Goal: Information Seeking & Learning: Learn about a topic

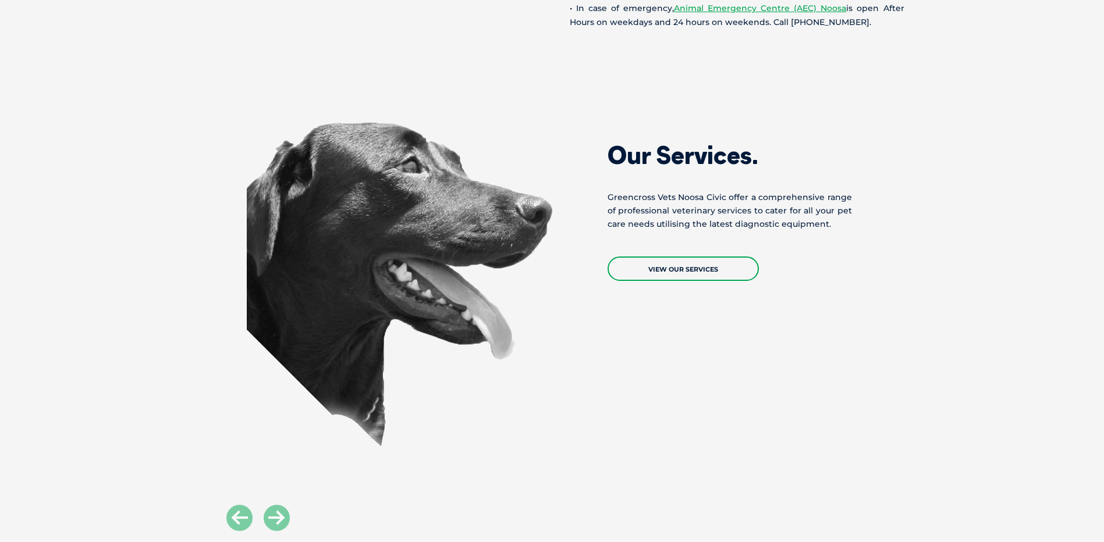
scroll to position [1106, 0]
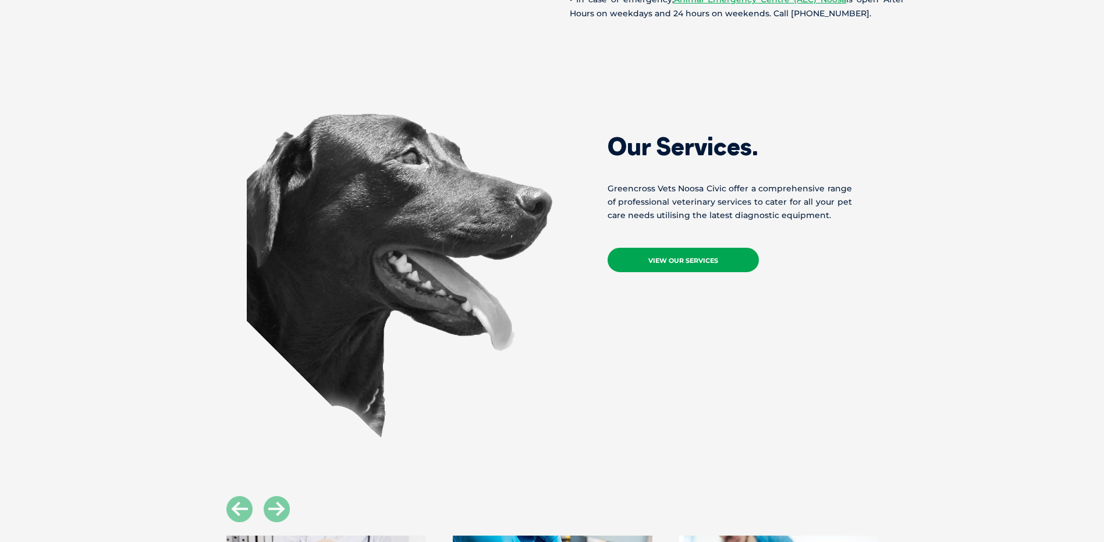
click at [665, 260] on link "View Our Services" at bounding box center [683, 260] width 151 height 24
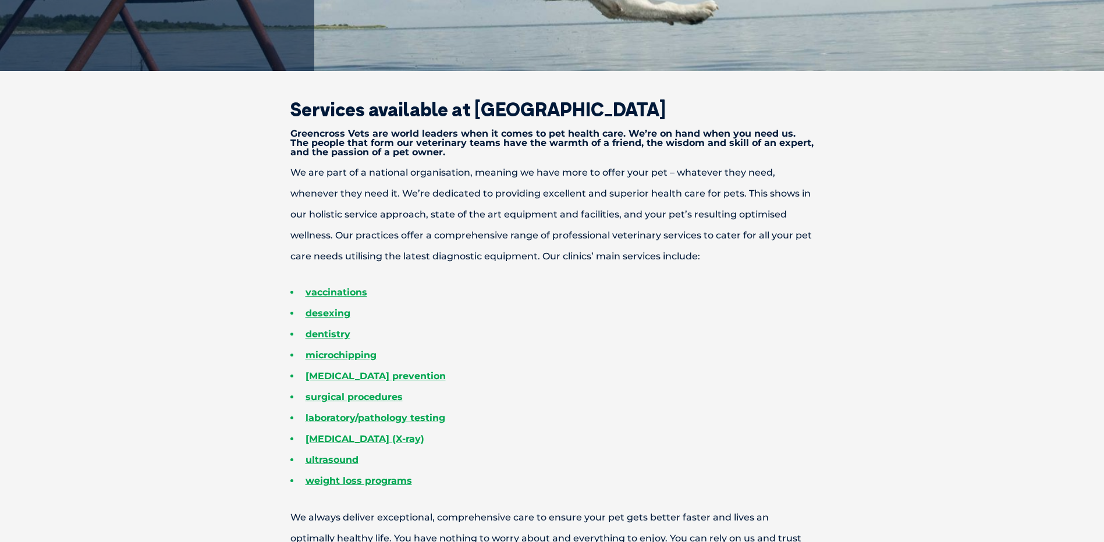
scroll to position [407, 0]
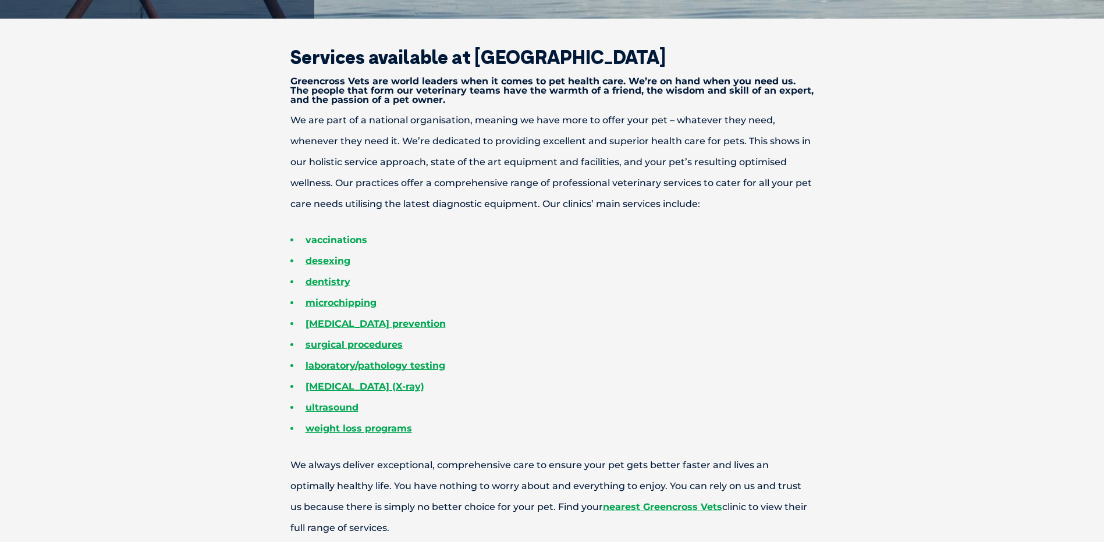
click at [345, 237] on link "vaccinations" at bounding box center [337, 240] width 62 height 11
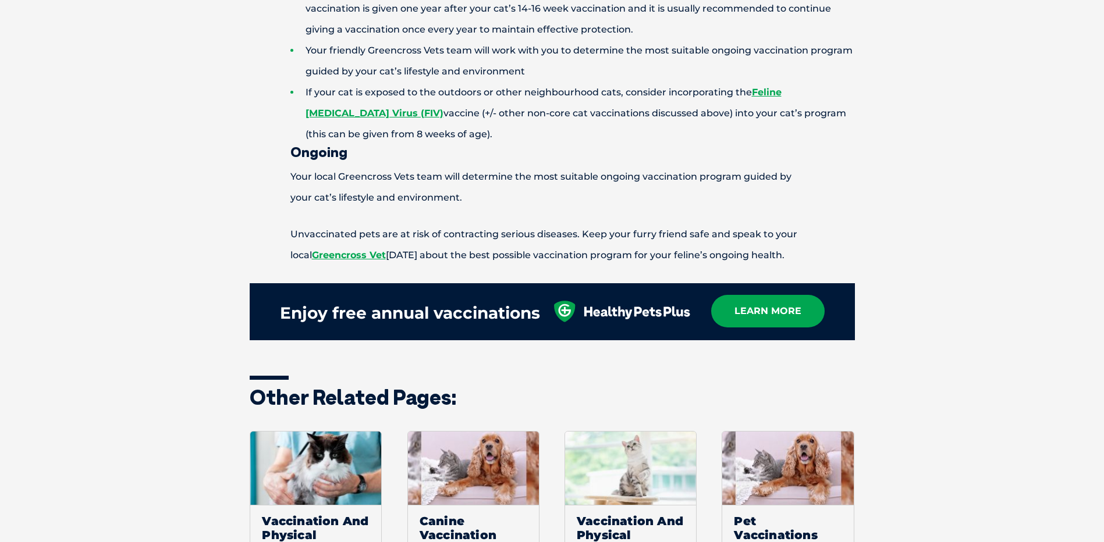
scroll to position [1397, 0]
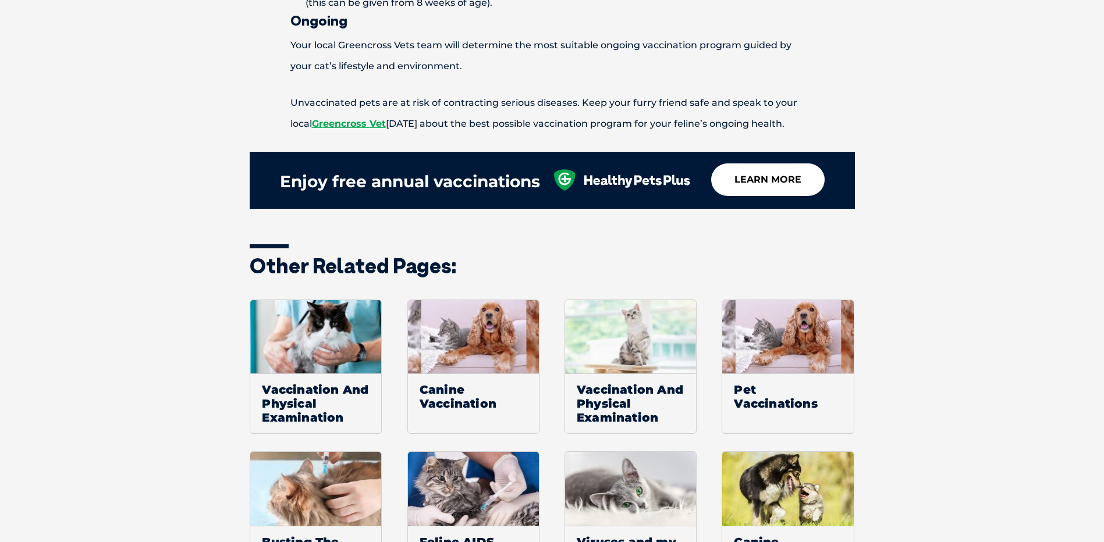
click at [754, 180] on link "learn more" at bounding box center [767, 180] width 113 height 33
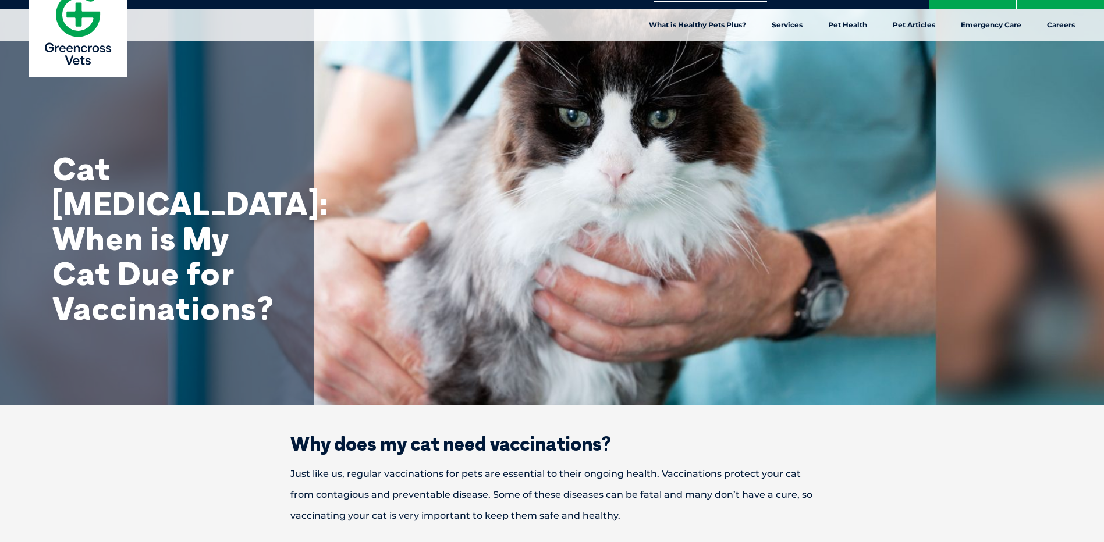
scroll to position [0, 0]
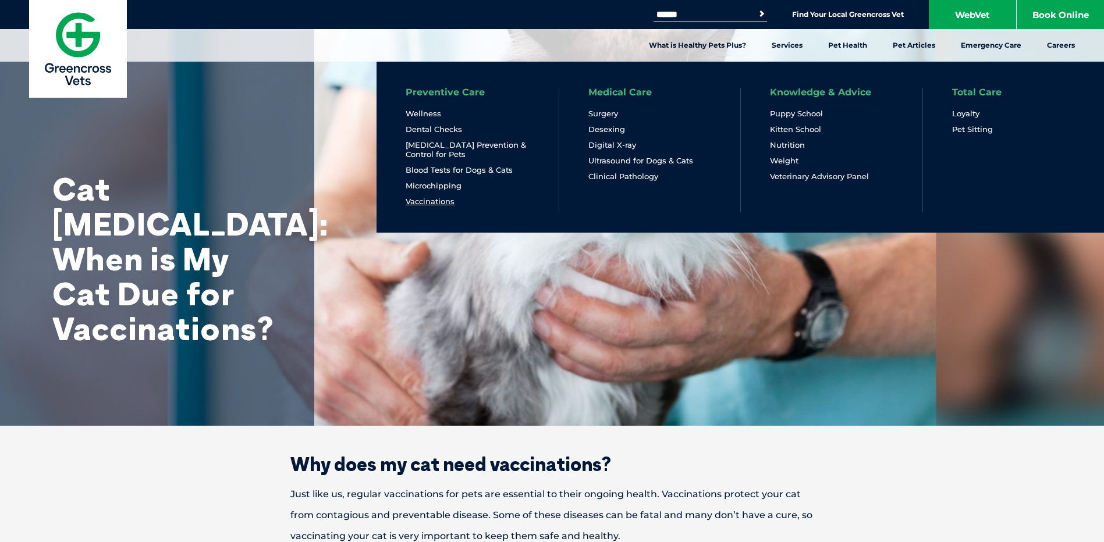
click at [432, 200] on link "Vaccinations" at bounding box center [430, 202] width 49 height 10
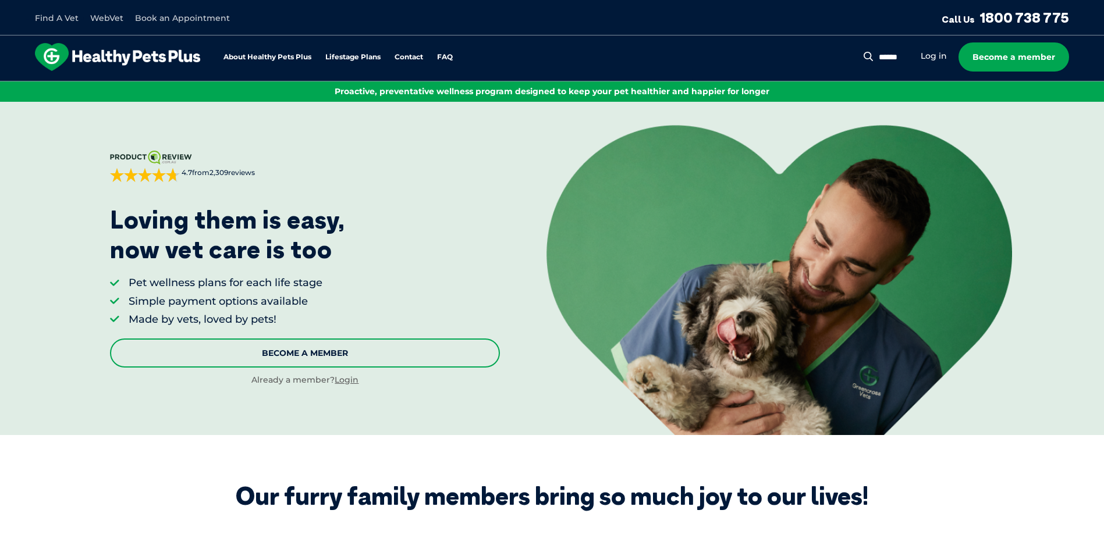
click at [269, 354] on link "Become A Member" at bounding box center [305, 353] width 390 height 29
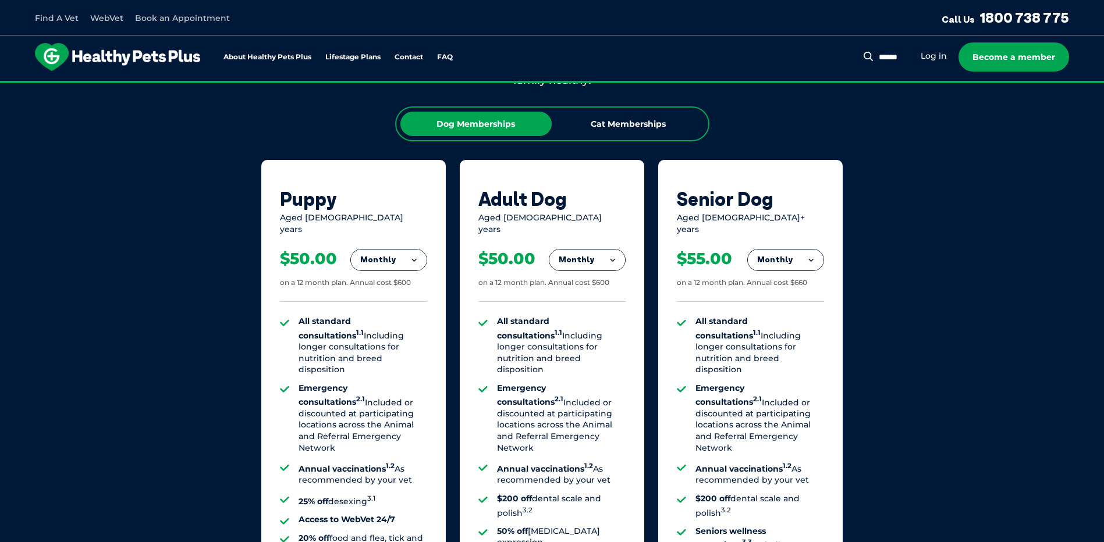
scroll to position [707, 0]
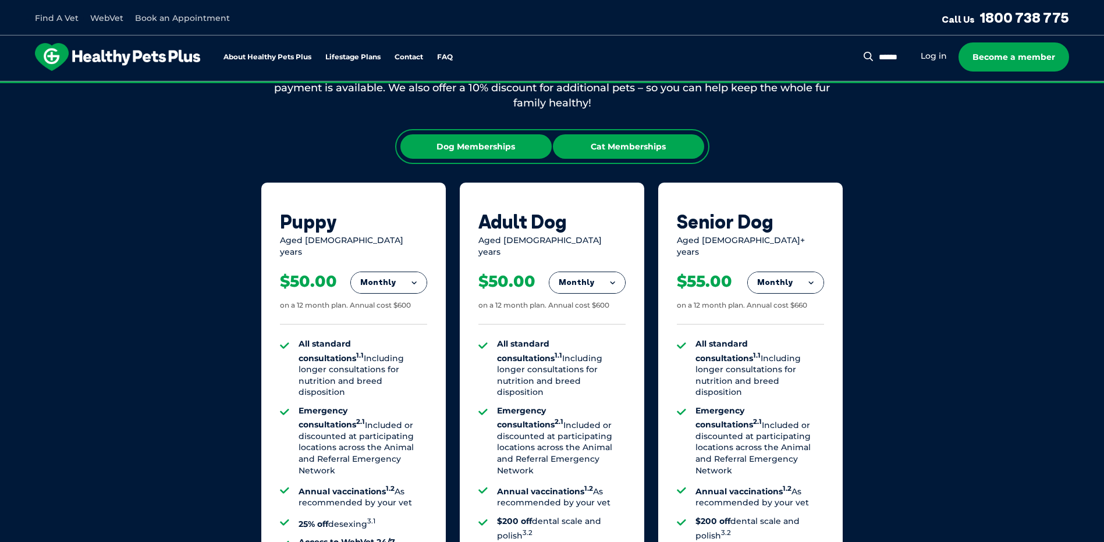
click at [629, 146] on div "Cat Memberships" at bounding box center [628, 146] width 151 height 24
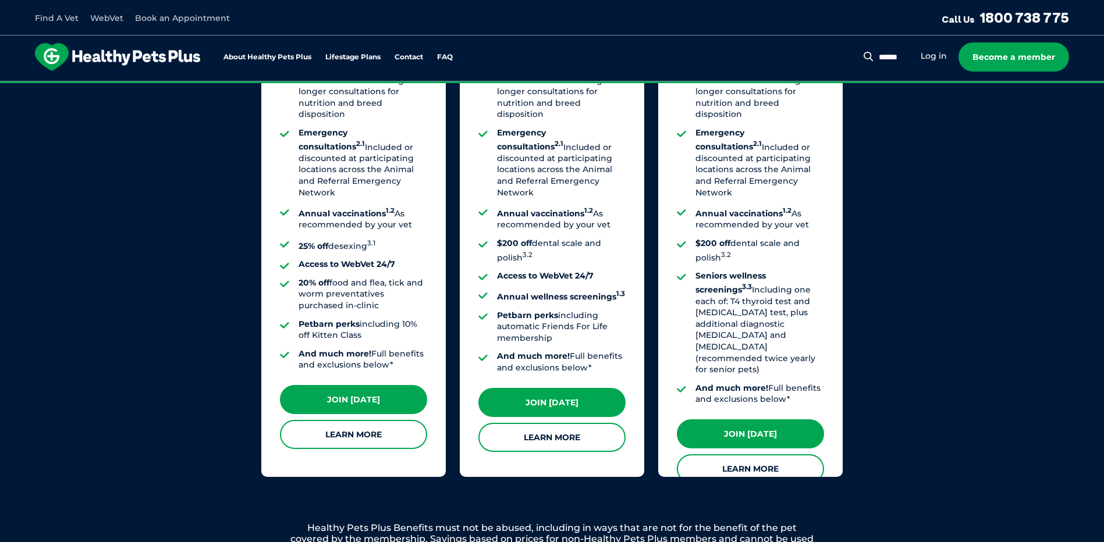
scroll to position [1056, 0]
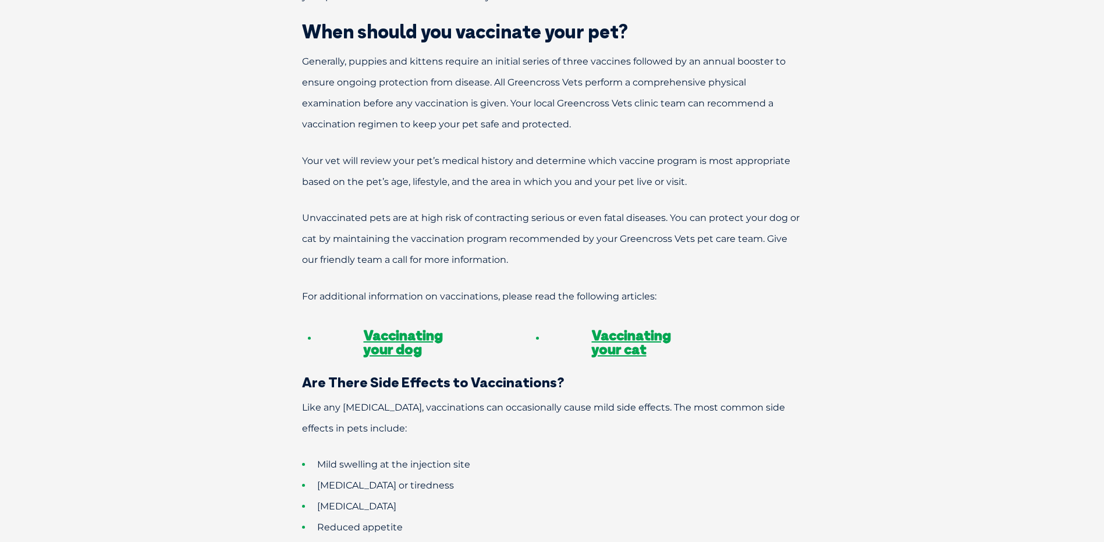
scroll to position [931, 0]
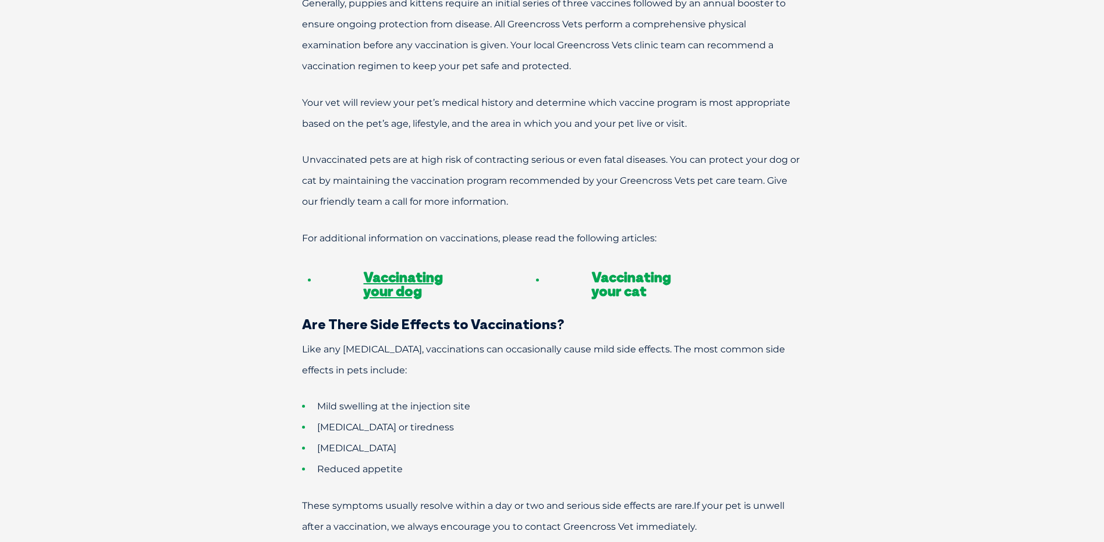
click at [622, 270] on link "Vaccinating your cat" at bounding box center [631, 283] width 79 height 31
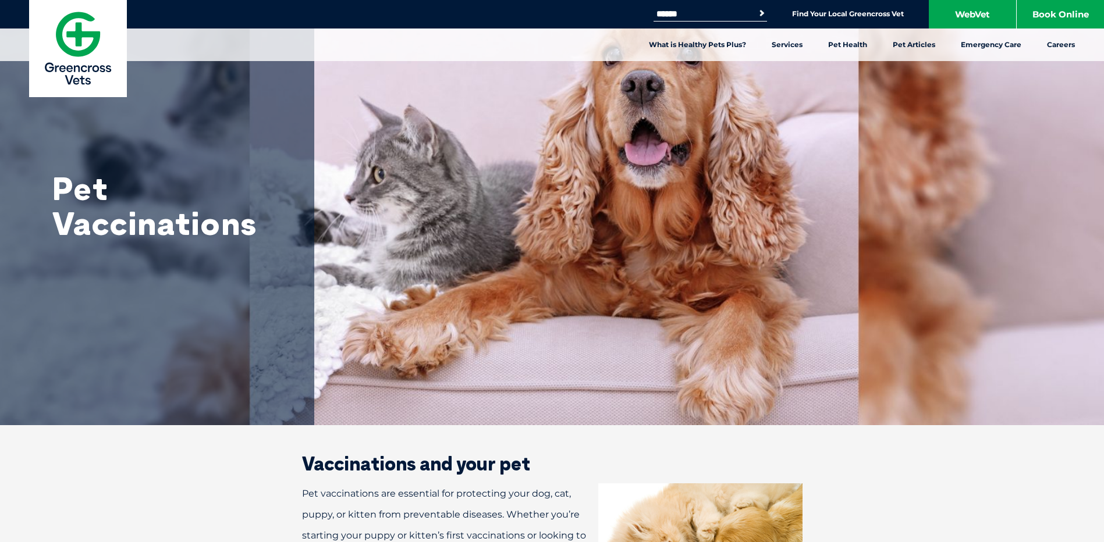
scroll to position [0, 0]
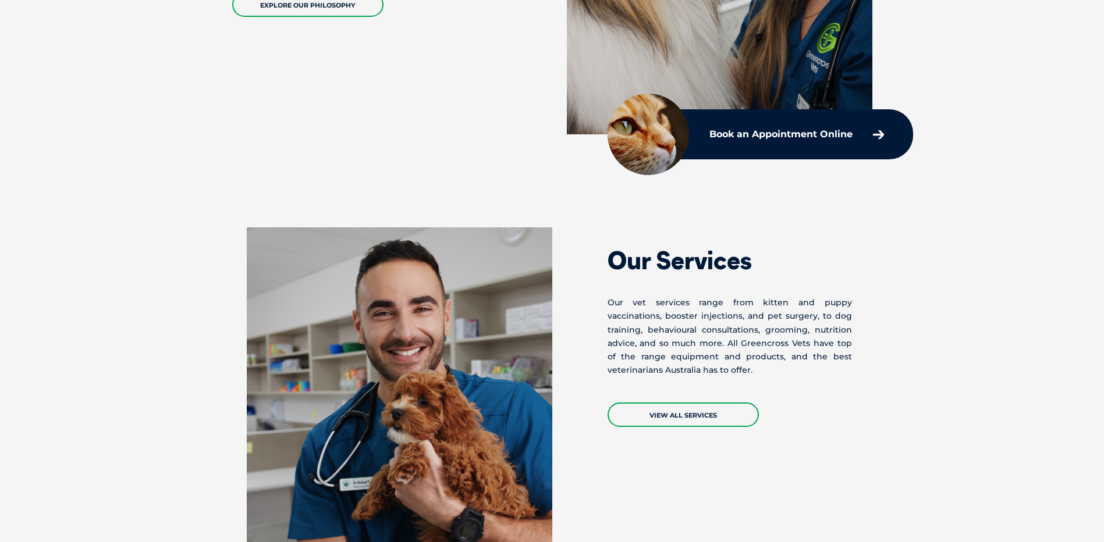
scroll to position [873, 0]
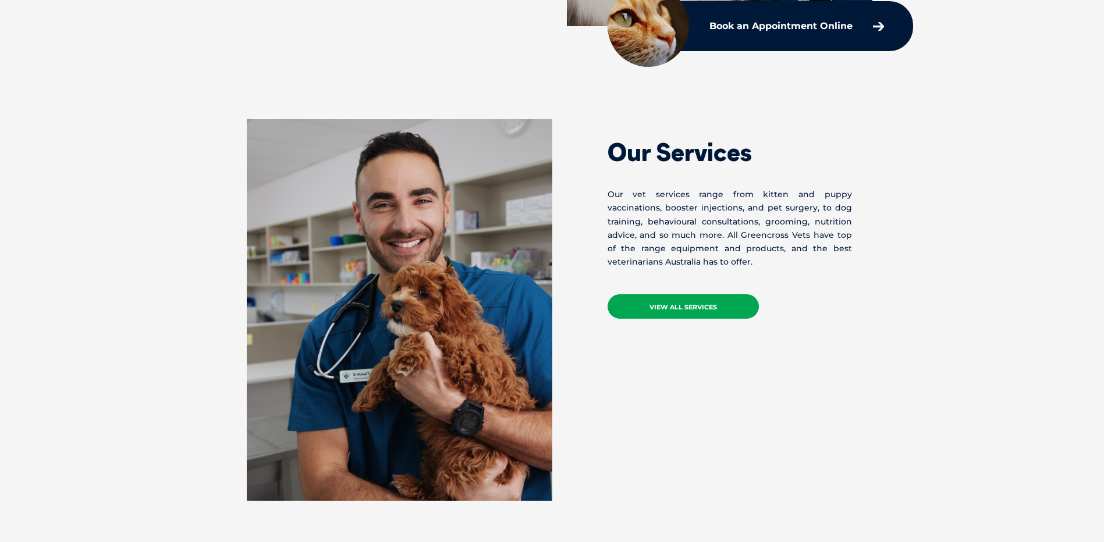
click at [659, 308] on link "VIEW ALL SERVICES" at bounding box center [683, 306] width 151 height 24
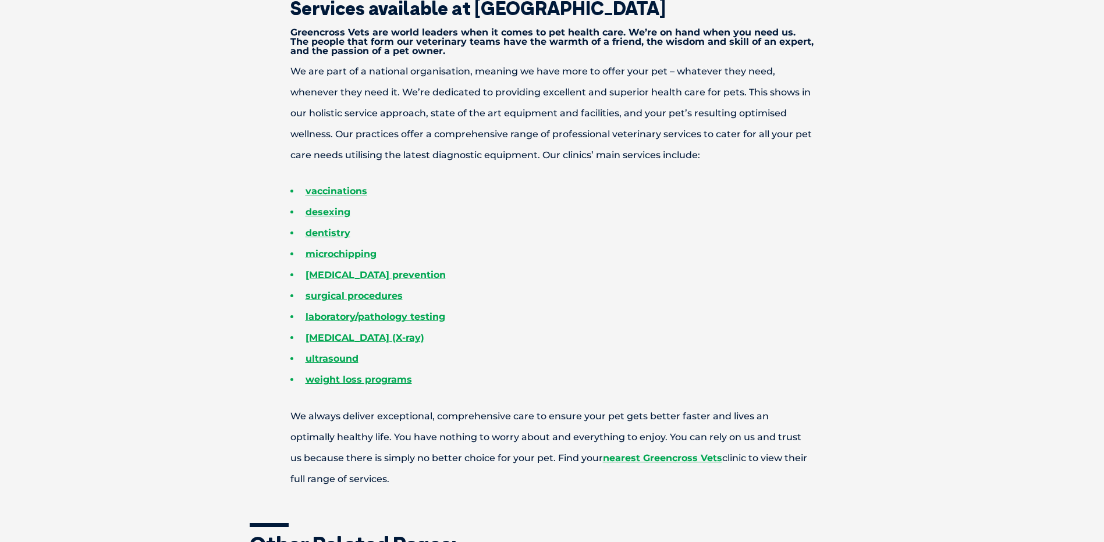
scroll to position [466, 0]
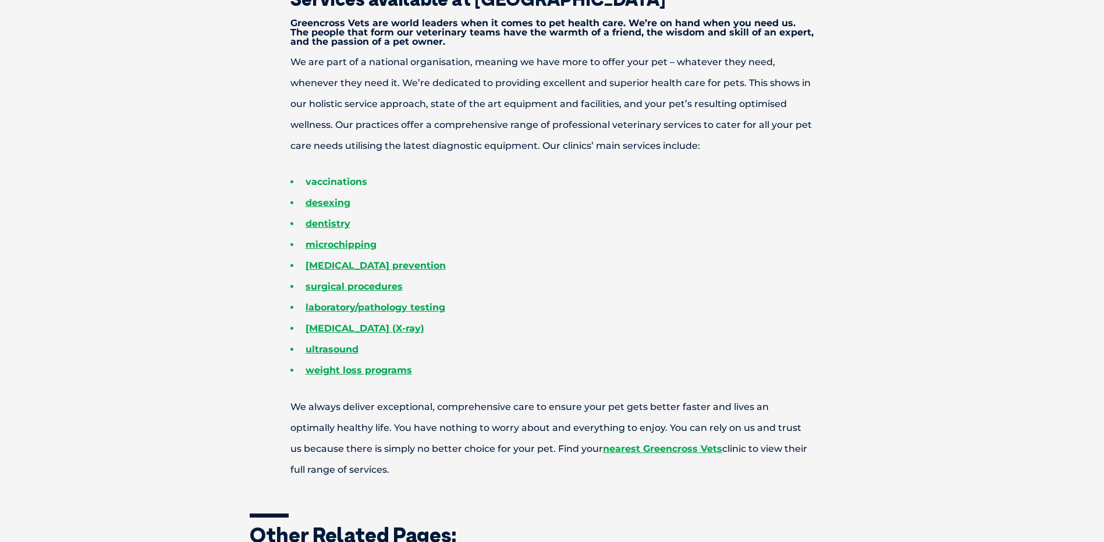
click at [357, 182] on link "vaccinations" at bounding box center [337, 181] width 62 height 11
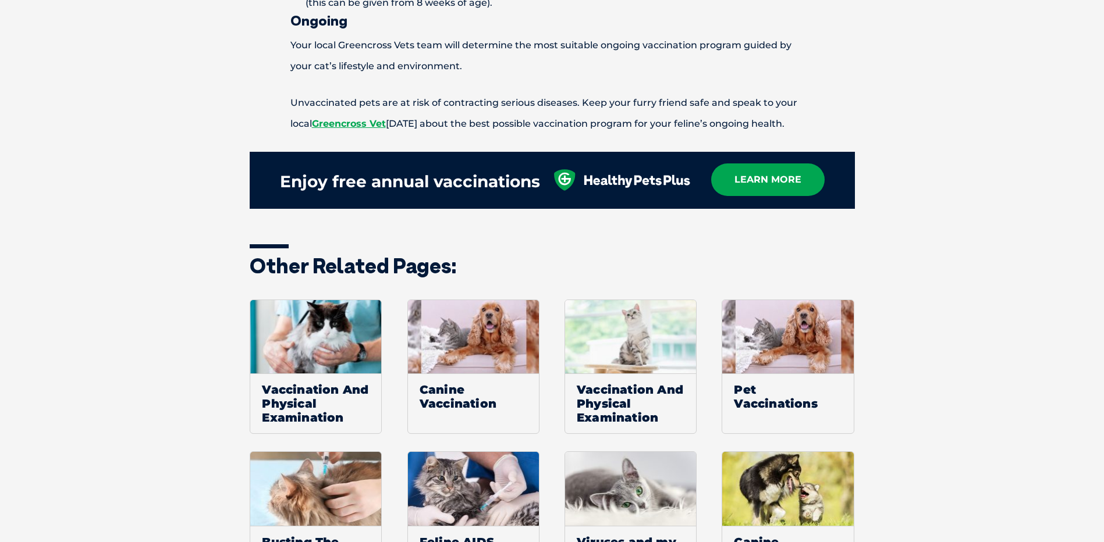
scroll to position [1630, 0]
